Goal: Transaction & Acquisition: Subscribe to service/newsletter

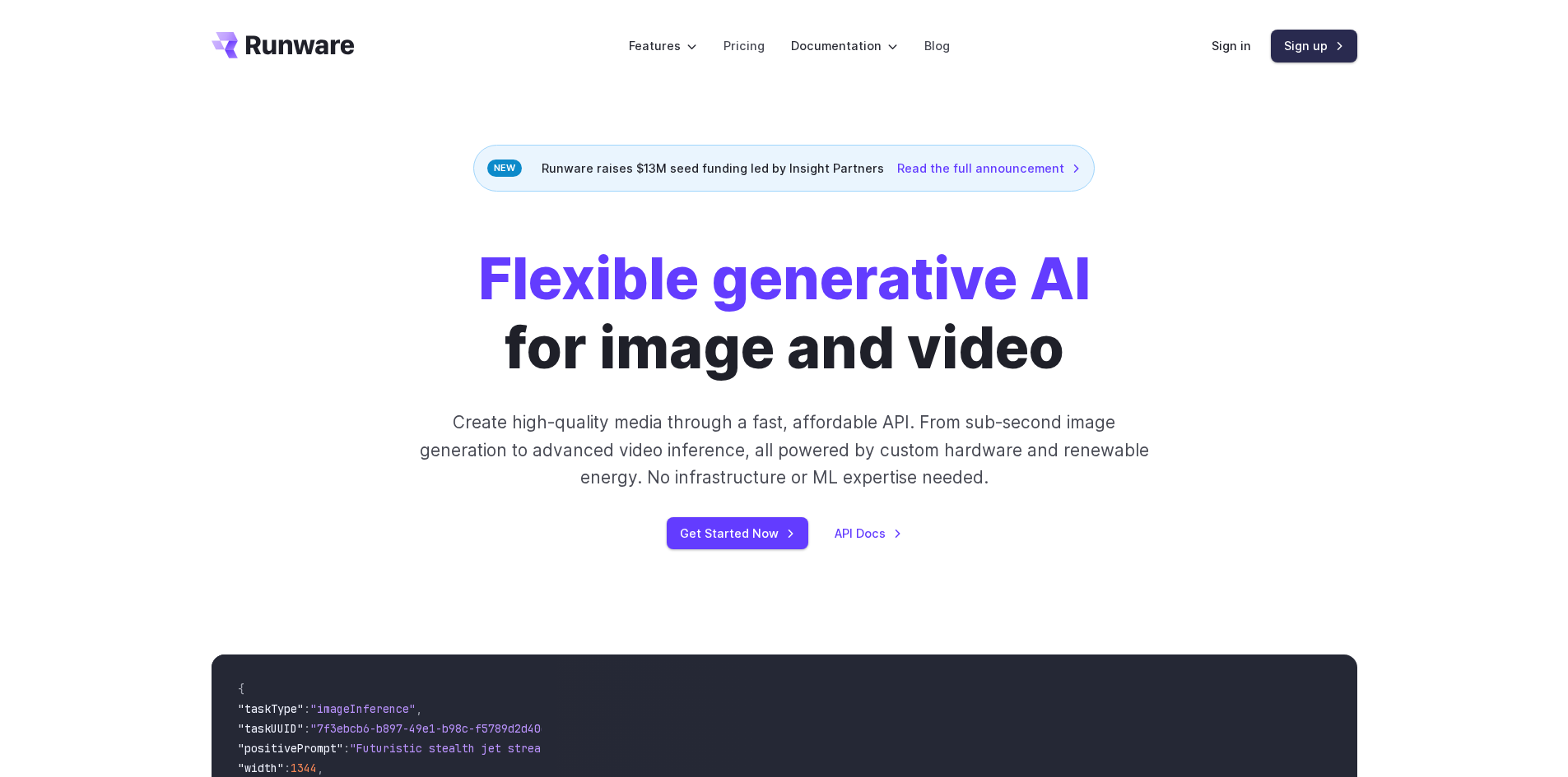
click at [1300, 52] on link "Sign up" at bounding box center [1314, 45] width 86 height 32
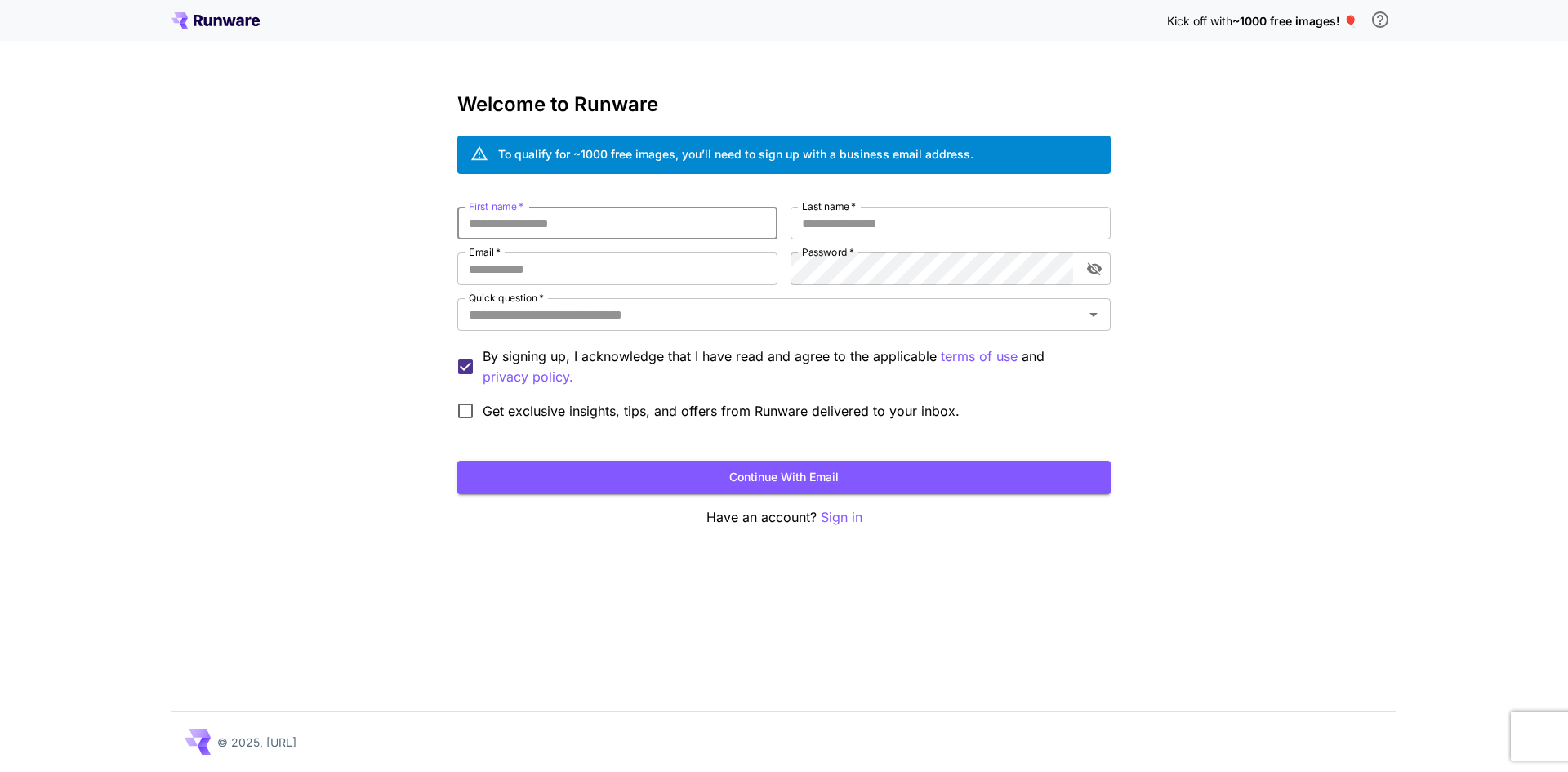
click at [530, 232] on input "First name   *" at bounding box center [618, 223] width 321 height 32
click at [845, 524] on p "Sign in" at bounding box center [841, 518] width 42 height 21
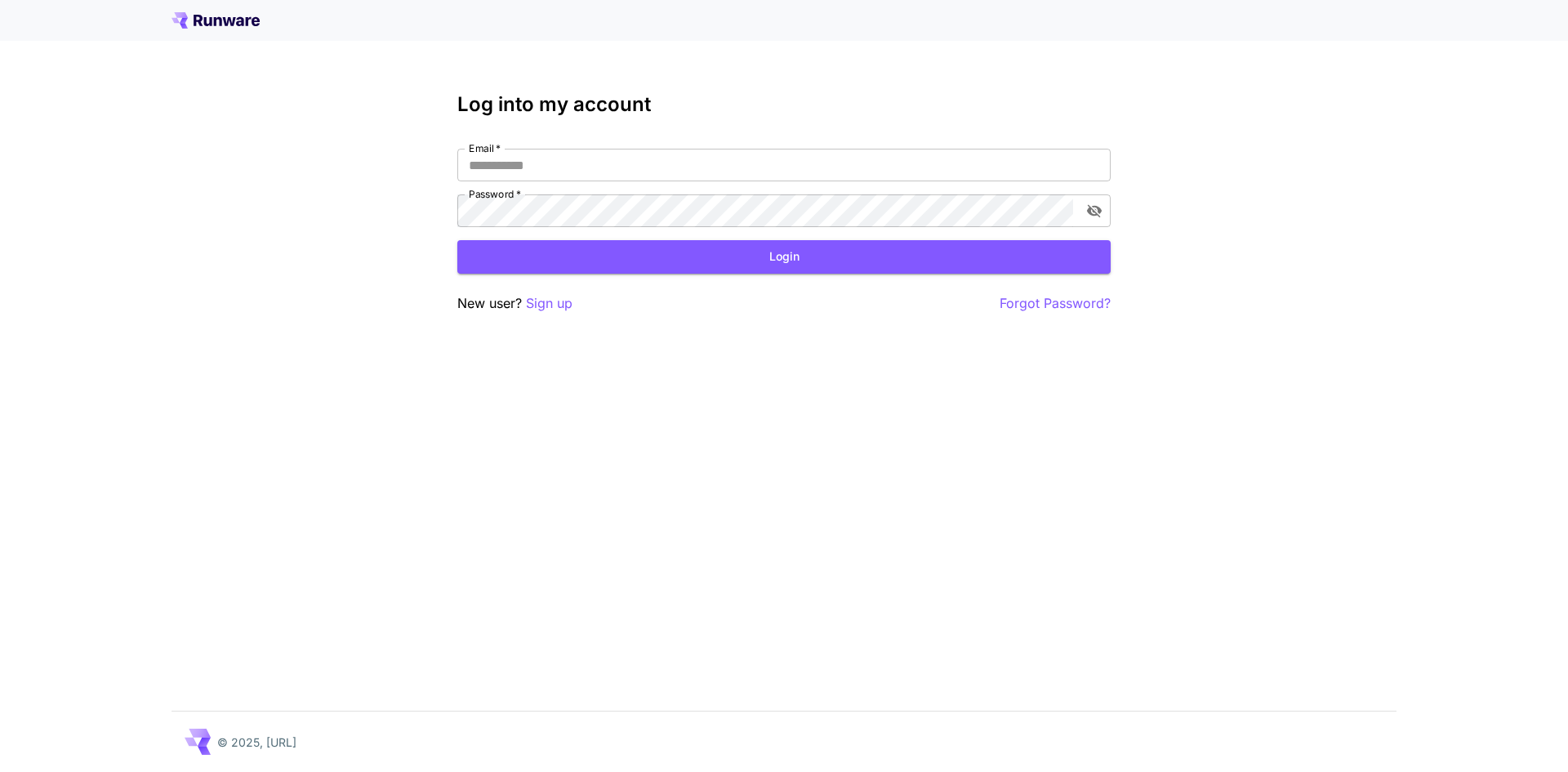
type input "**********"
click at [725, 260] on button "Login" at bounding box center [784, 257] width 654 height 33
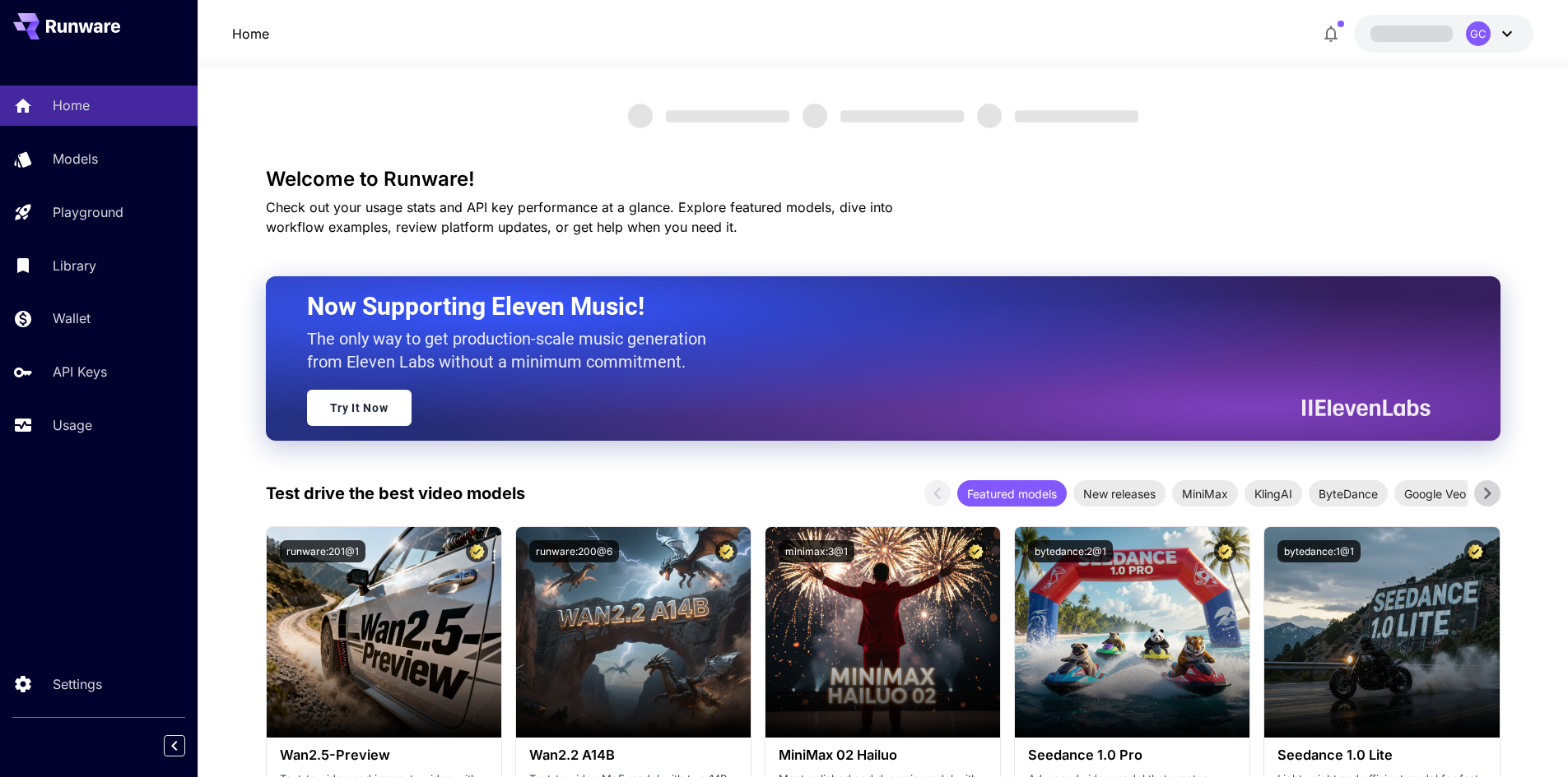
click at [1496, 32] on div "GC" at bounding box center [1491, 34] width 51 height 25
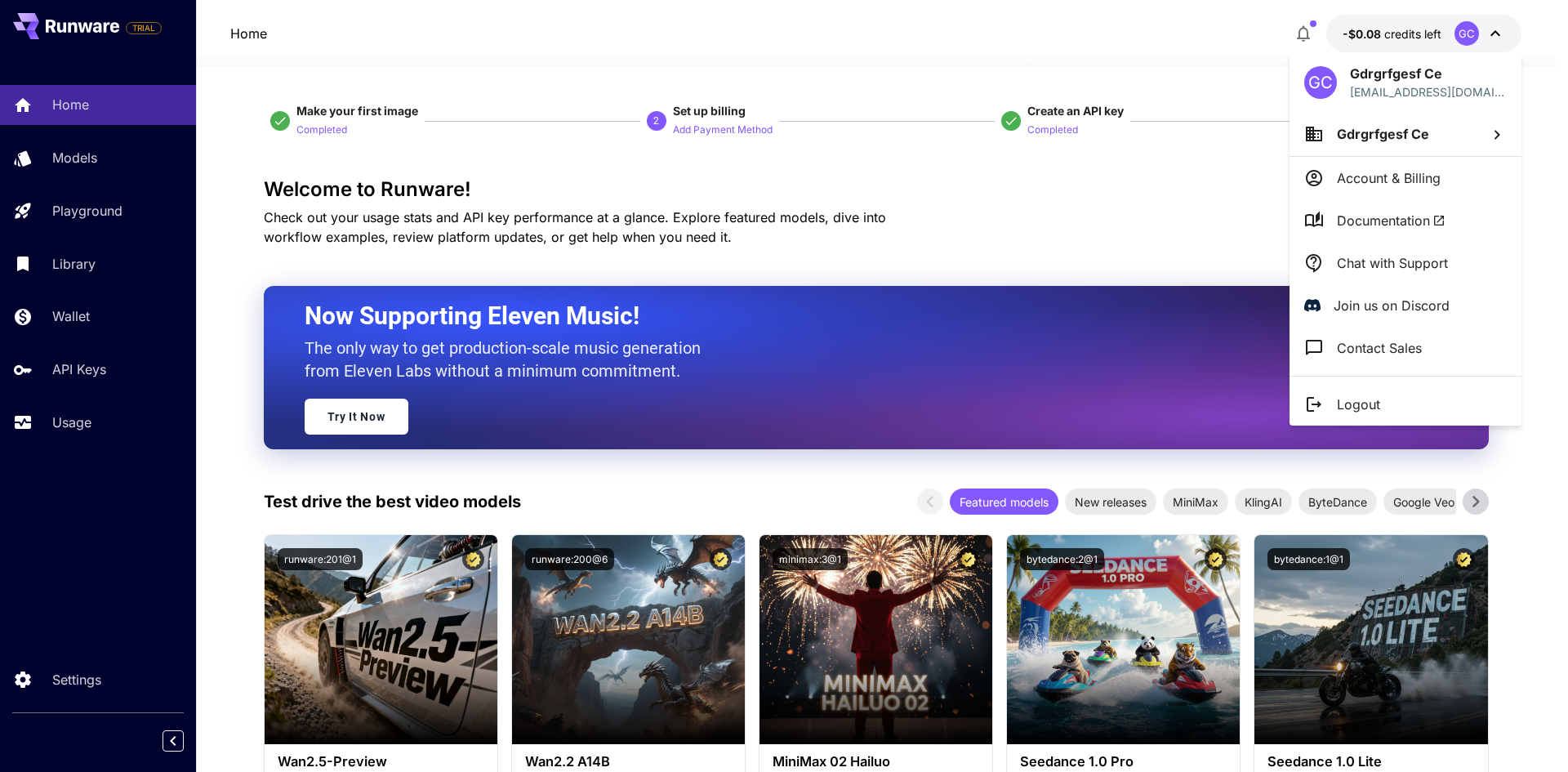
click at [1485, 32] on div at bounding box center [784, 386] width 1568 height 772
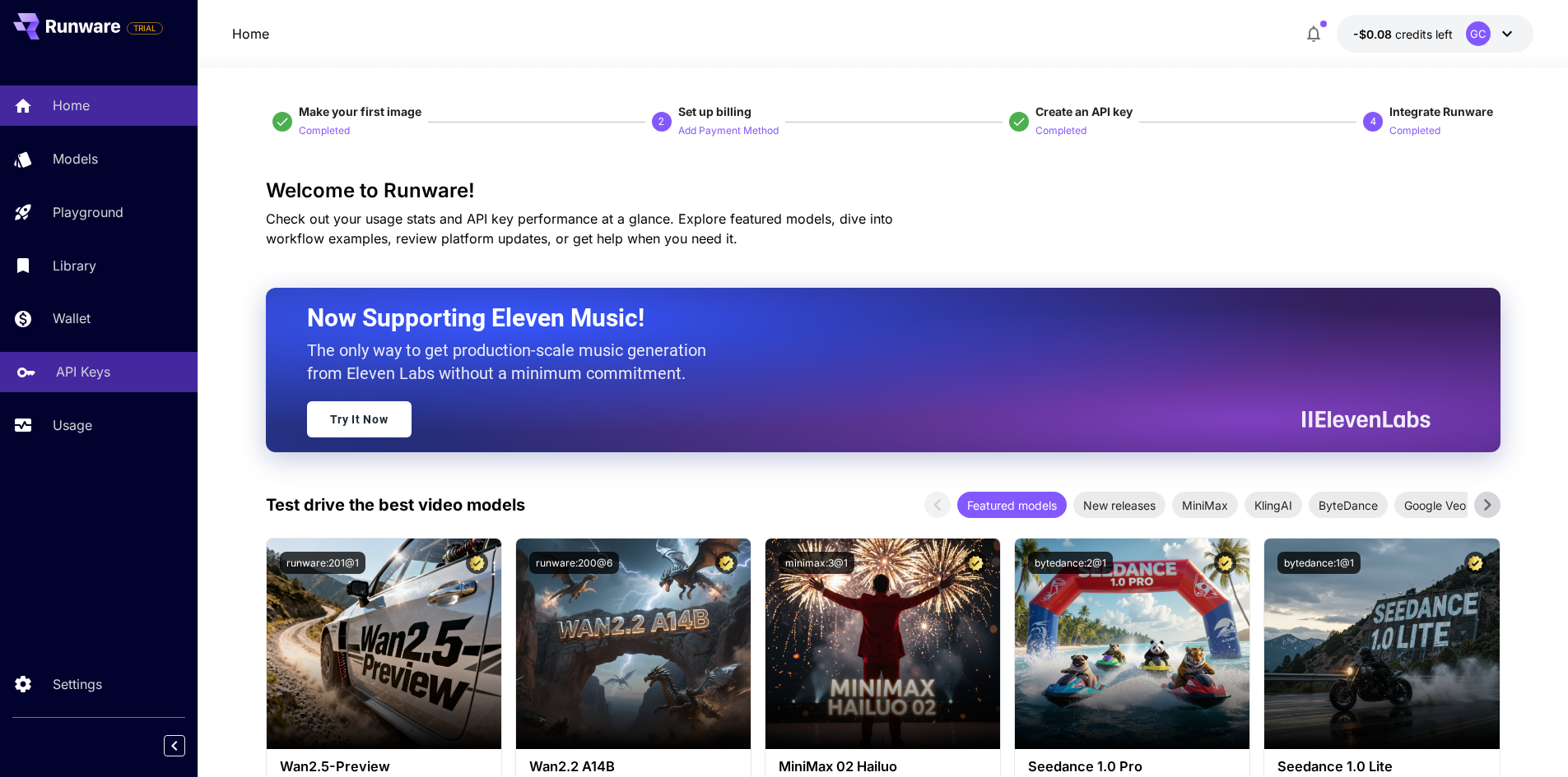
click at [44, 377] on link "API Keys" at bounding box center [99, 372] width 197 height 40
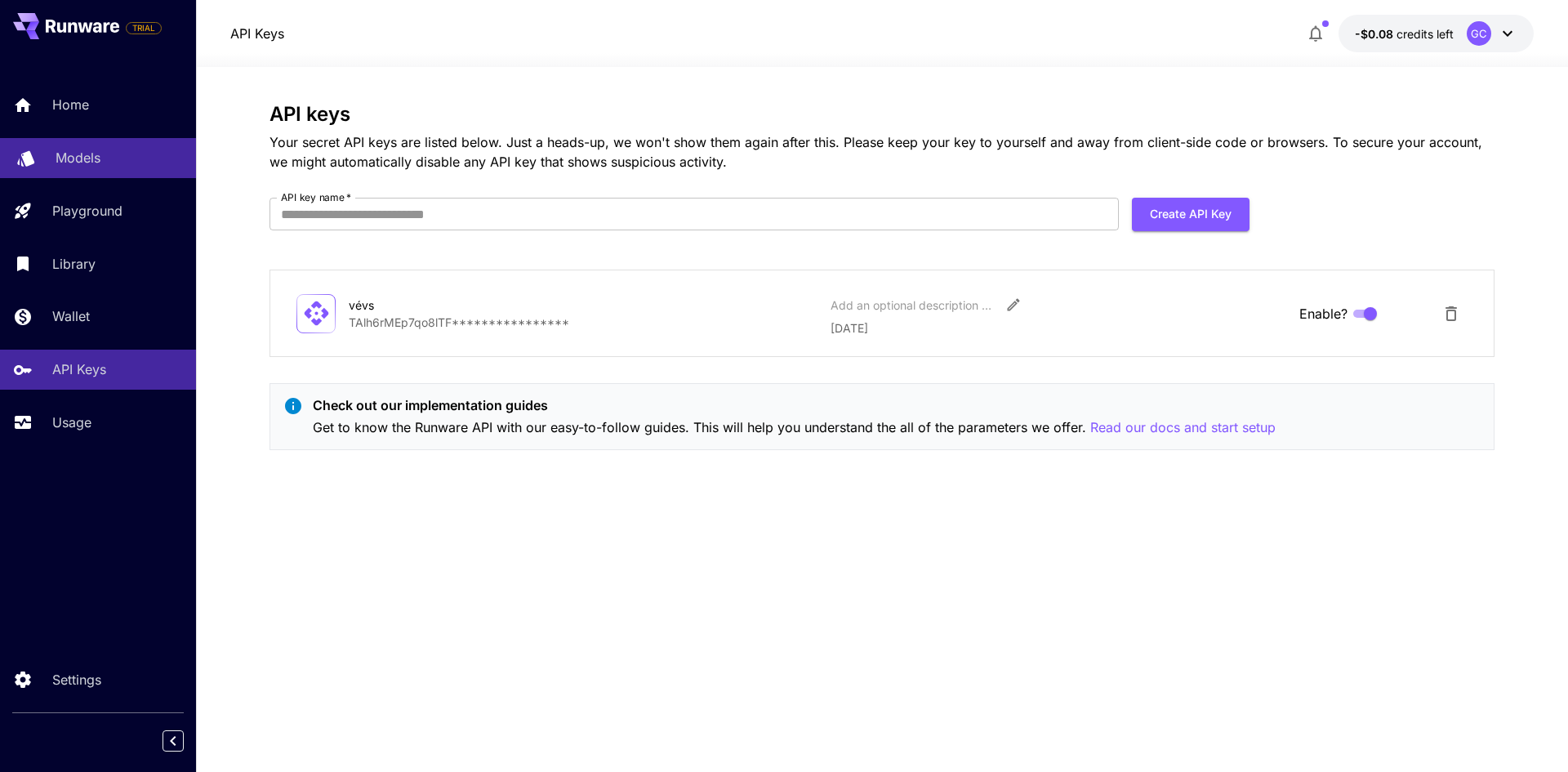
click at [81, 166] on p "Models" at bounding box center [78, 158] width 45 height 20
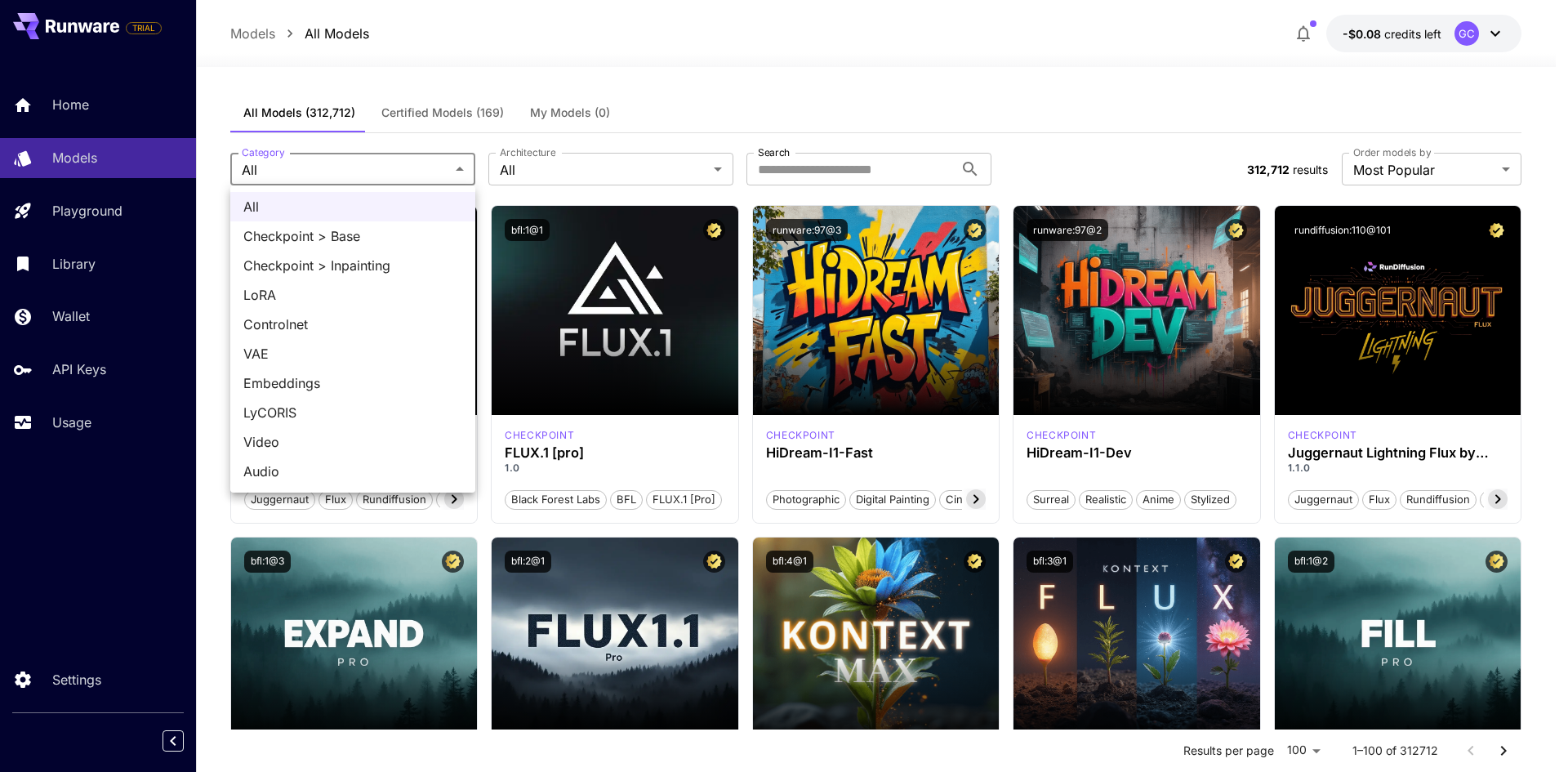
click at [556, 165] on div at bounding box center [784, 386] width 1568 height 772
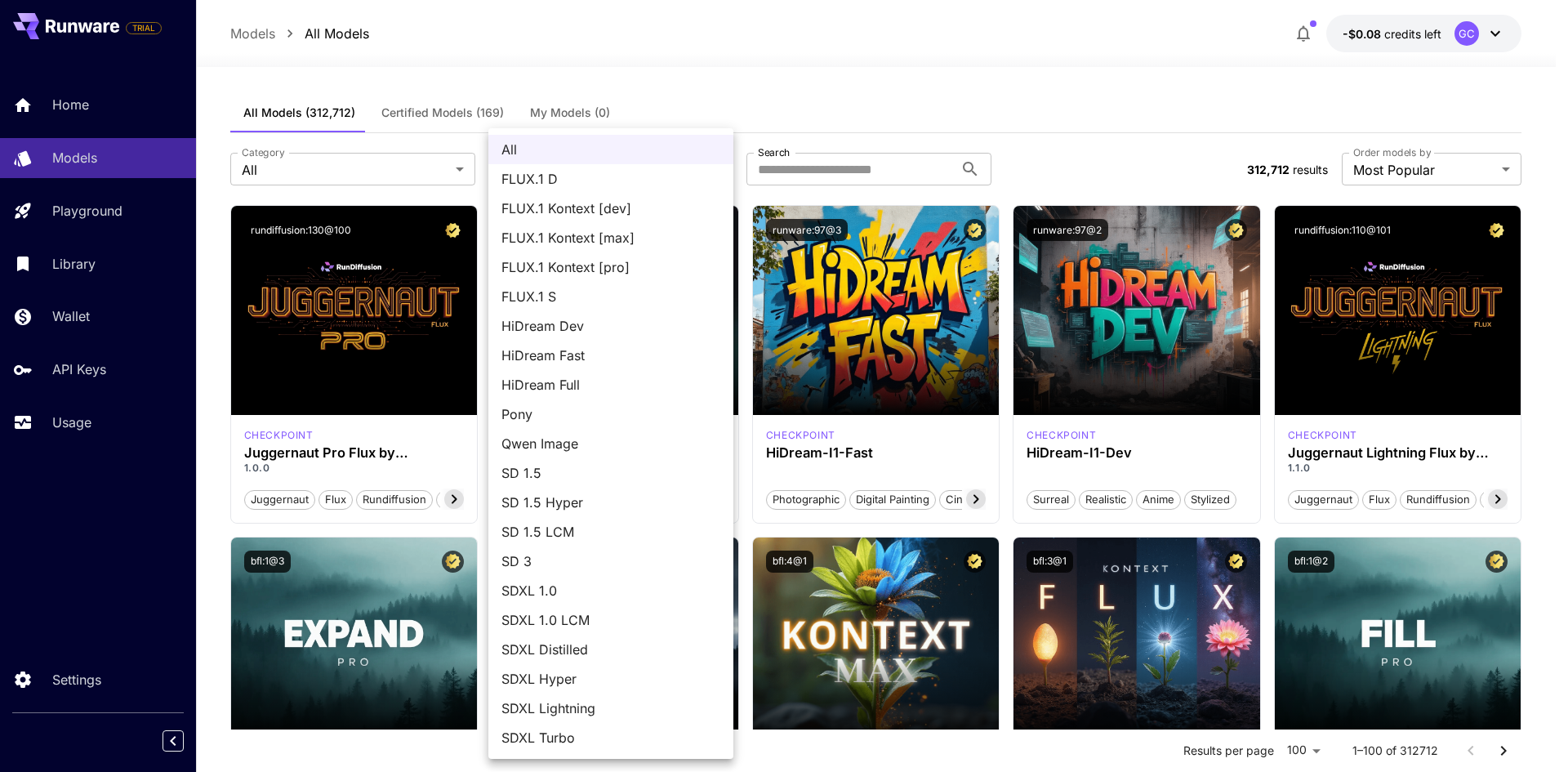
click at [841, 19] on div at bounding box center [784, 386] width 1568 height 772
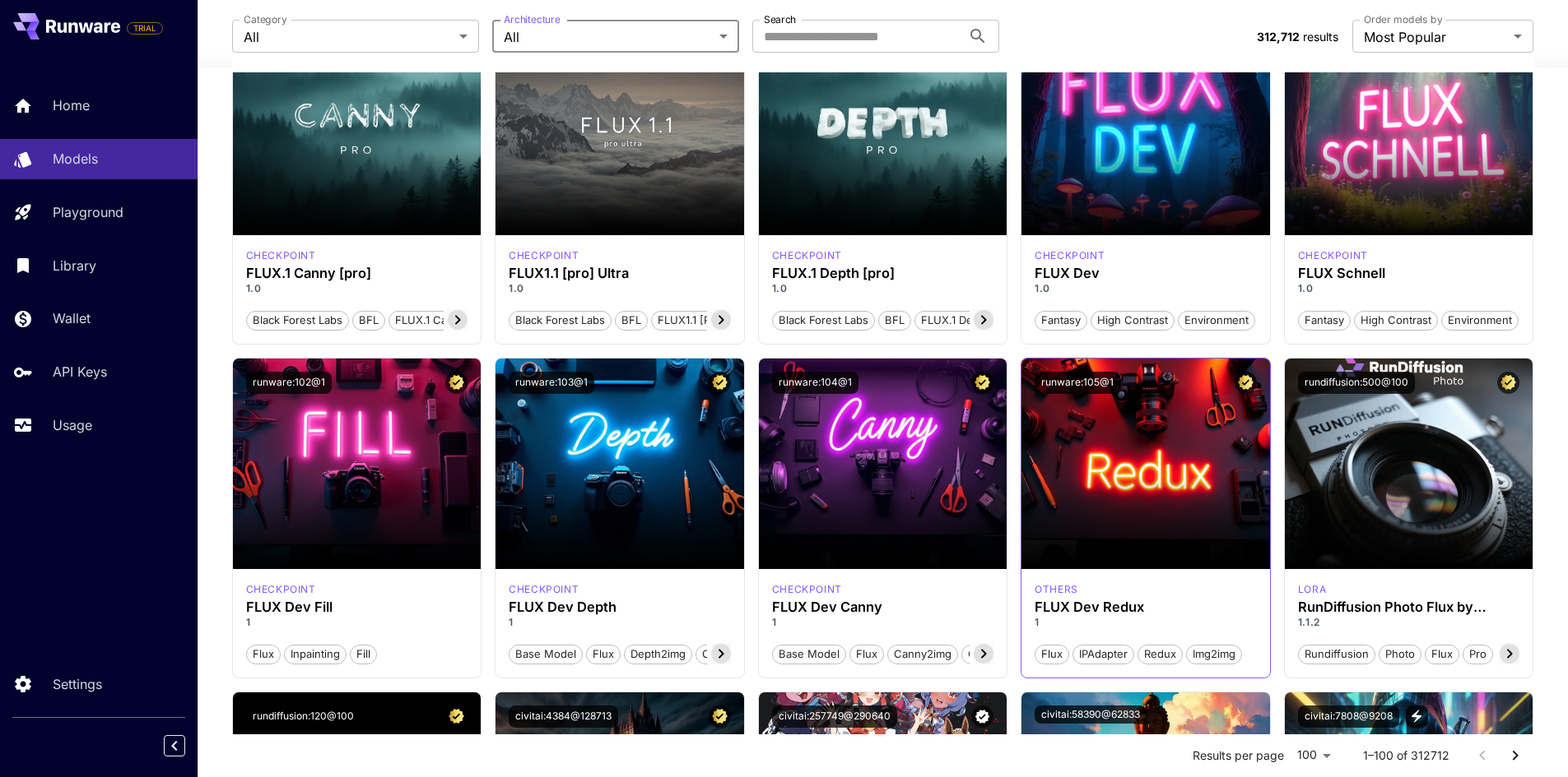
scroll to position [1234, 0]
